Goal: Information Seeking & Learning: Learn about a topic

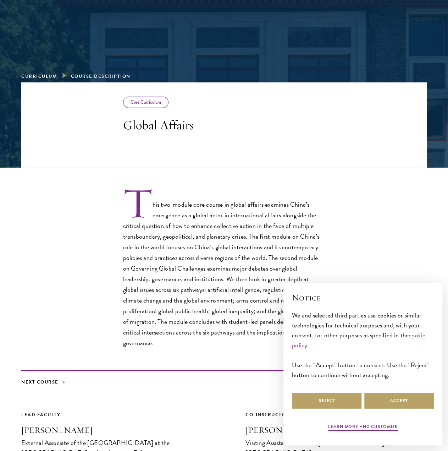
scroll to position [106, 0]
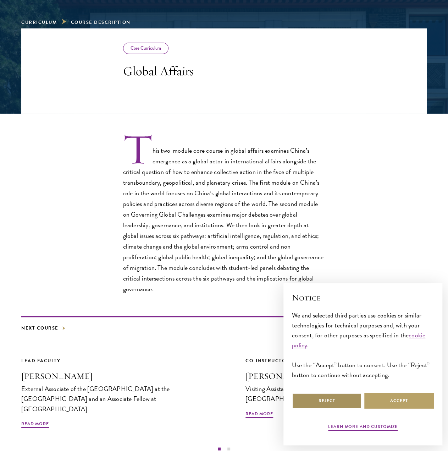
click at [345, 399] on button "Reject" at bounding box center [327, 400] width 70 height 16
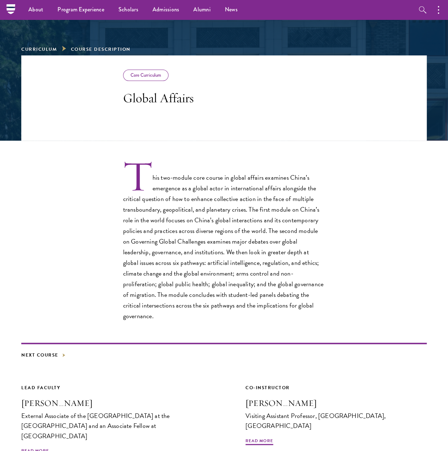
scroll to position [35, 0]
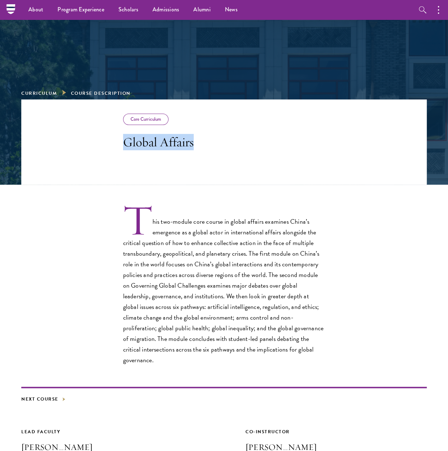
drag, startPoint x: 196, startPoint y: 142, endPoint x: 122, endPoint y: 142, distance: 73.8
click at [122, 142] on header "Core Curriculum Global Affairs" at bounding box center [224, 141] width 406 height 85
copy h3 "Global Affairs"
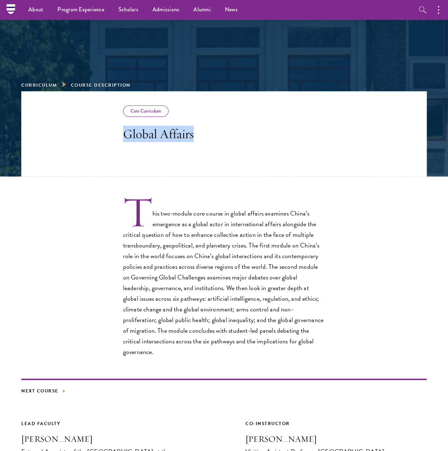
scroll to position [0, 0]
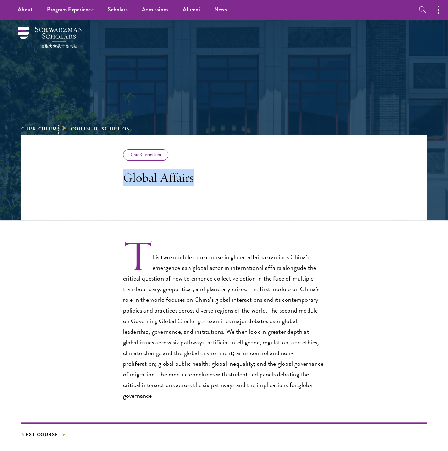
click at [45, 129] on link "Curriculum" at bounding box center [38, 128] width 35 height 7
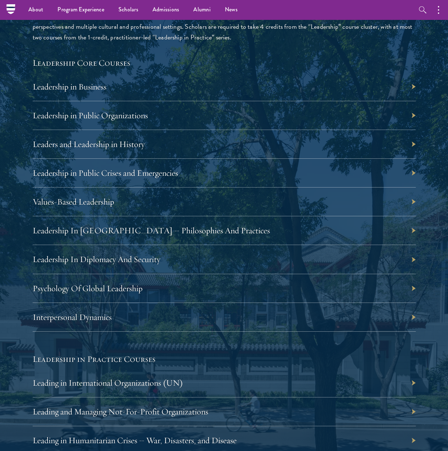
scroll to position [1029, 0]
